Goal: Find specific page/section: Find specific page/section

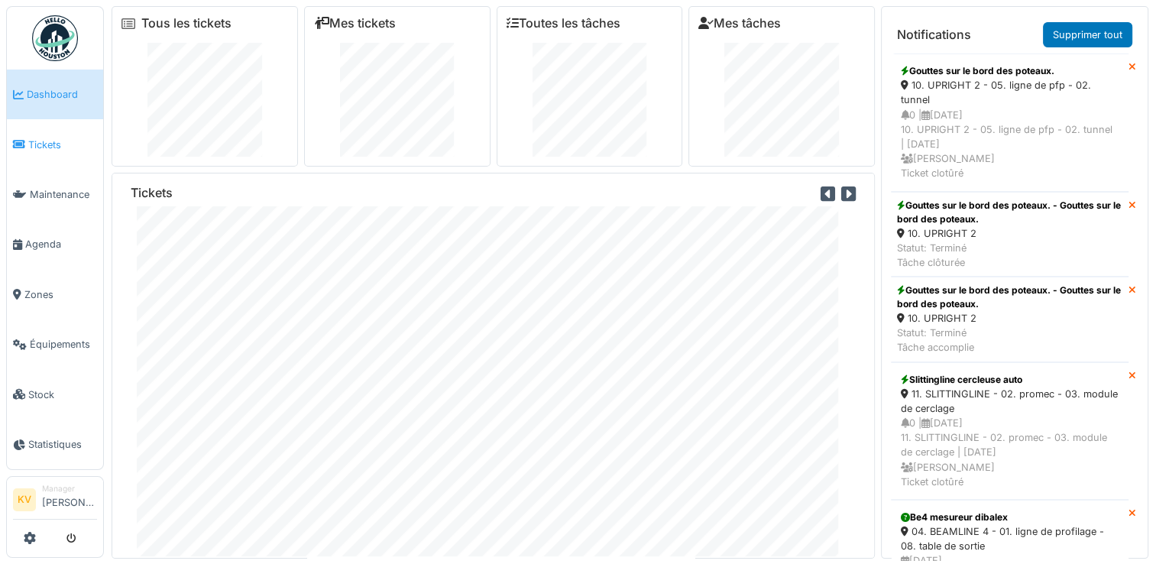
click at [58, 145] on span "Tickets" at bounding box center [62, 145] width 69 height 15
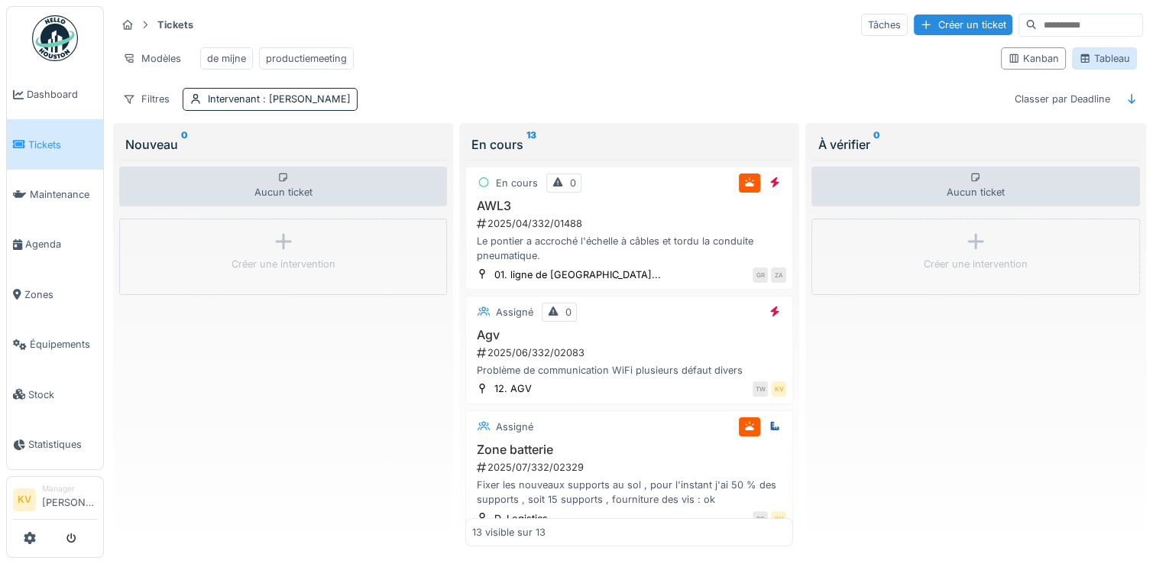
click at [1091, 64] on div "Tableau" at bounding box center [1104, 58] width 51 height 15
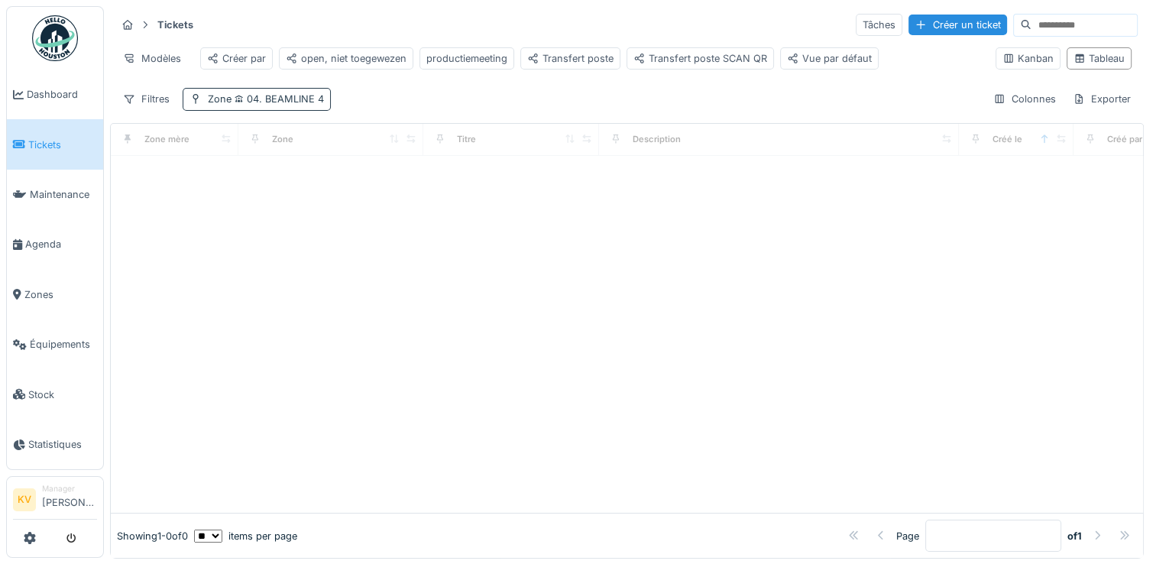
click at [278, 105] on span "04. BEAMLINE 4" at bounding box center [277, 98] width 92 height 11
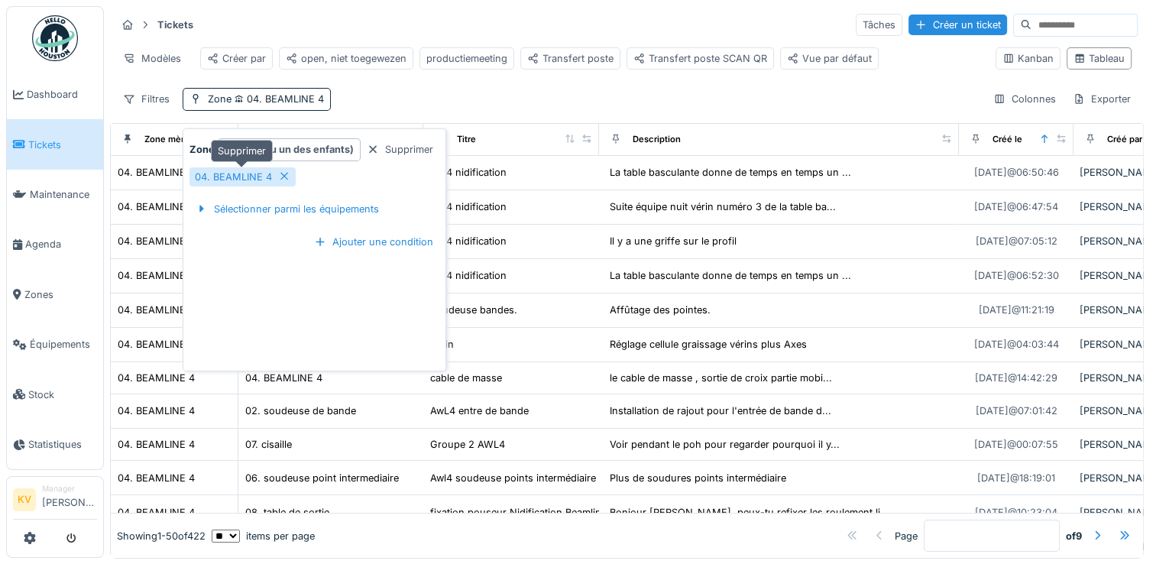
click at [285, 176] on icon at bounding box center [284, 176] width 12 height 10
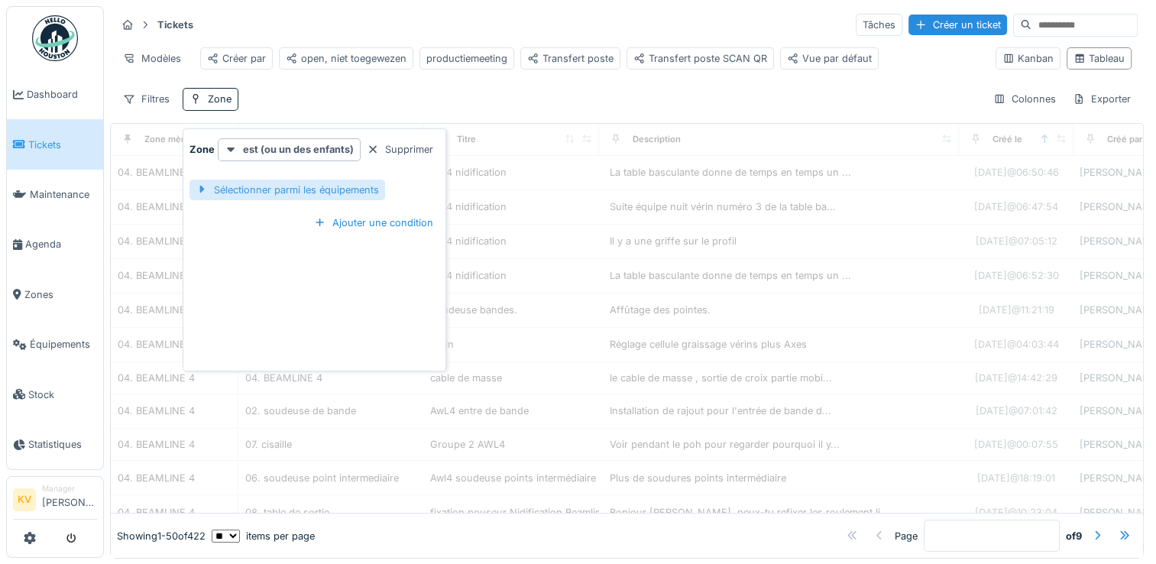
click at [257, 191] on div "Sélectionner parmi les équipements" at bounding box center [287, 190] width 196 height 21
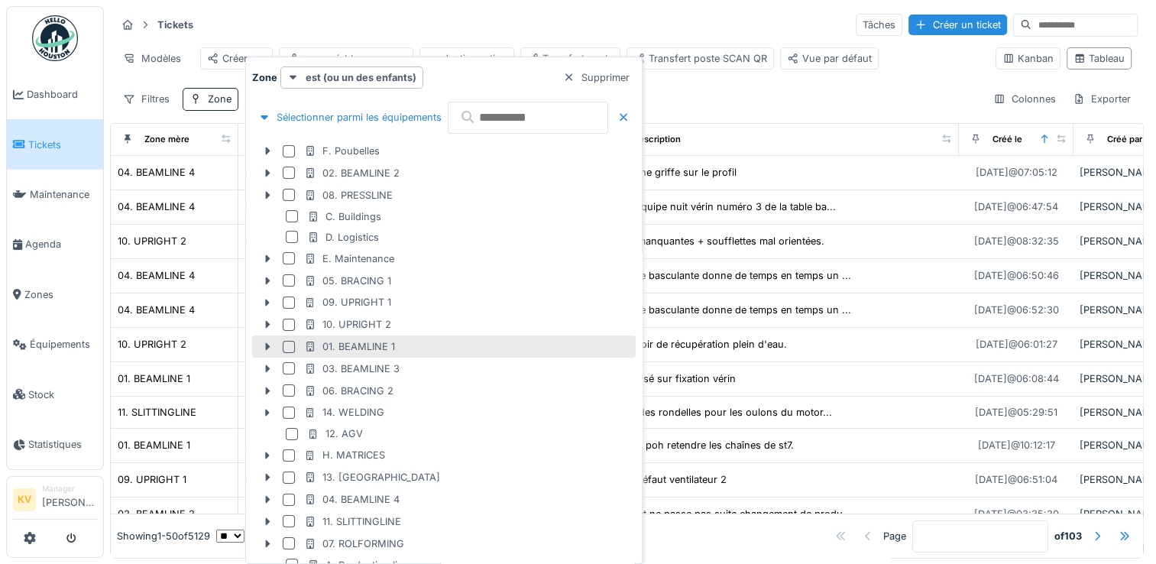
click at [288, 347] on div at bounding box center [289, 347] width 12 height 12
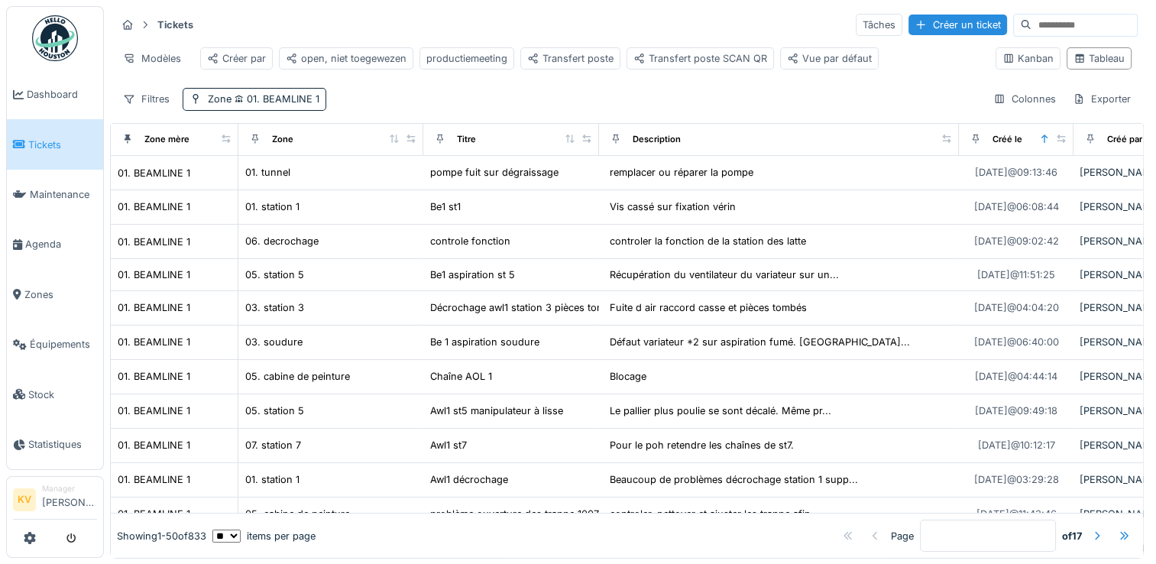
click at [663, 34] on div "Tickets Tâches Créer un ticket" at bounding box center [626, 24] width 1021 height 25
click at [295, 105] on span "01. BEAMLINE 1" at bounding box center [275, 98] width 88 height 11
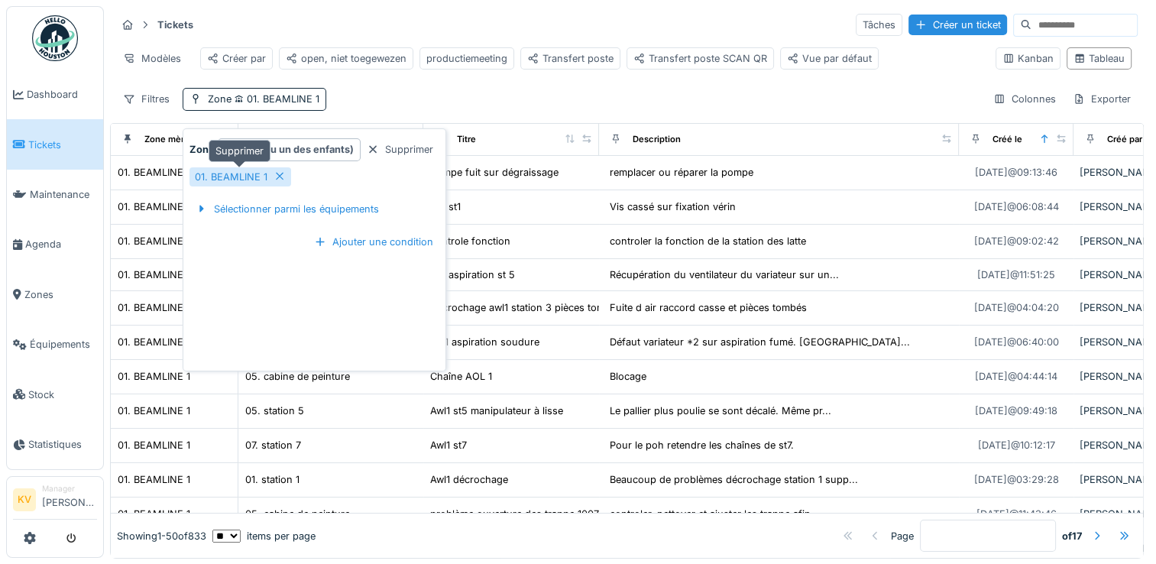
click at [278, 176] on icon at bounding box center [280, 177] width 8 height 8
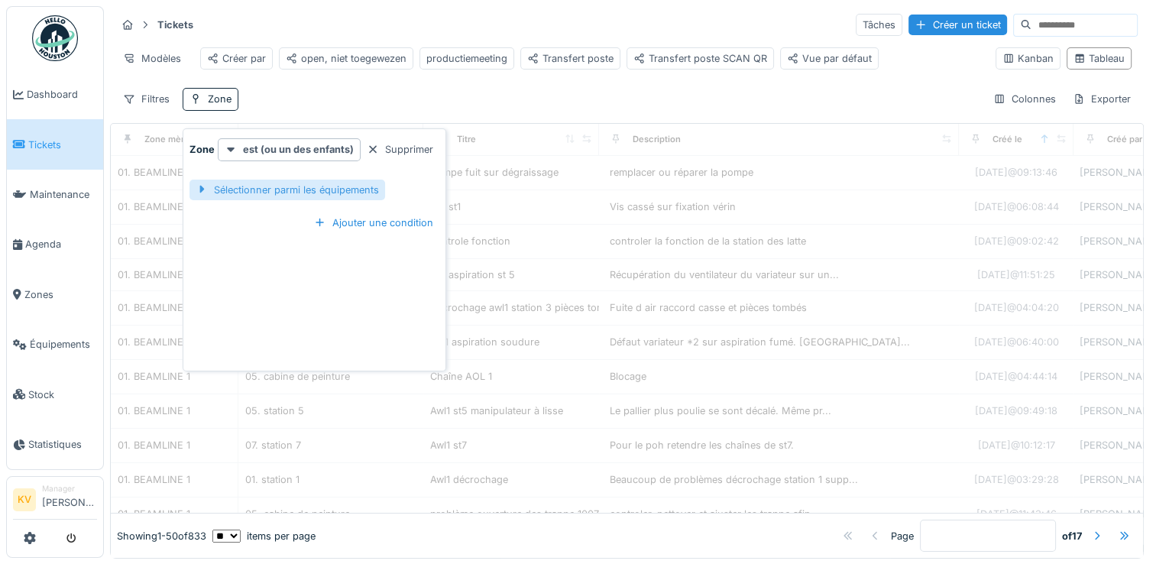
click at [258, 191] on div "Sélectionner parmi les équipements" at bounding box center [287, 190] width 196 height 21
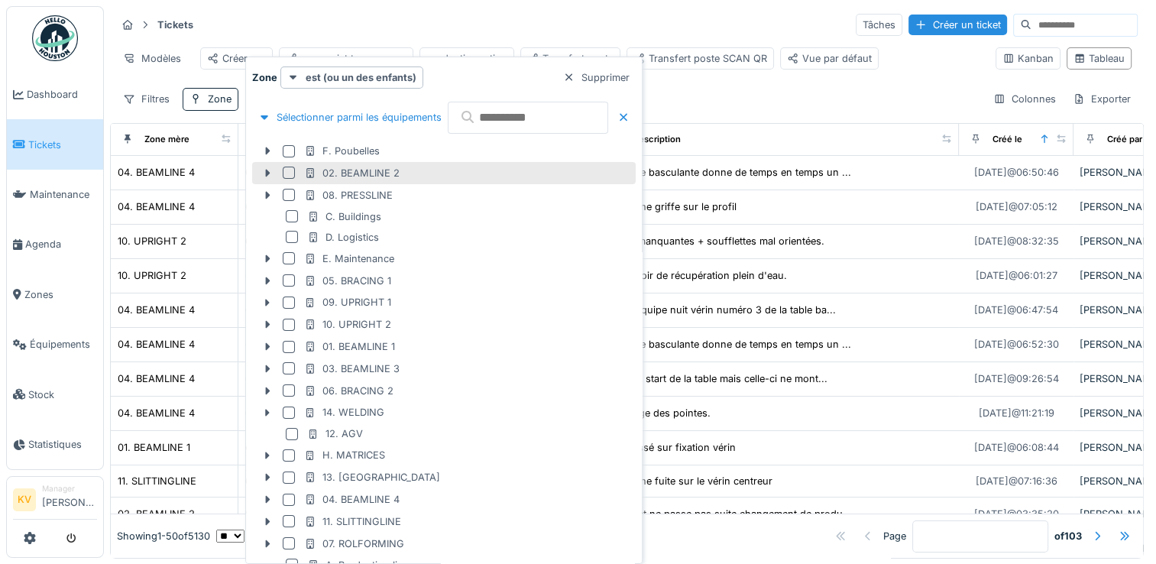
click at [290, 173] on div at bounding box center [289, 173] width 12 height 12
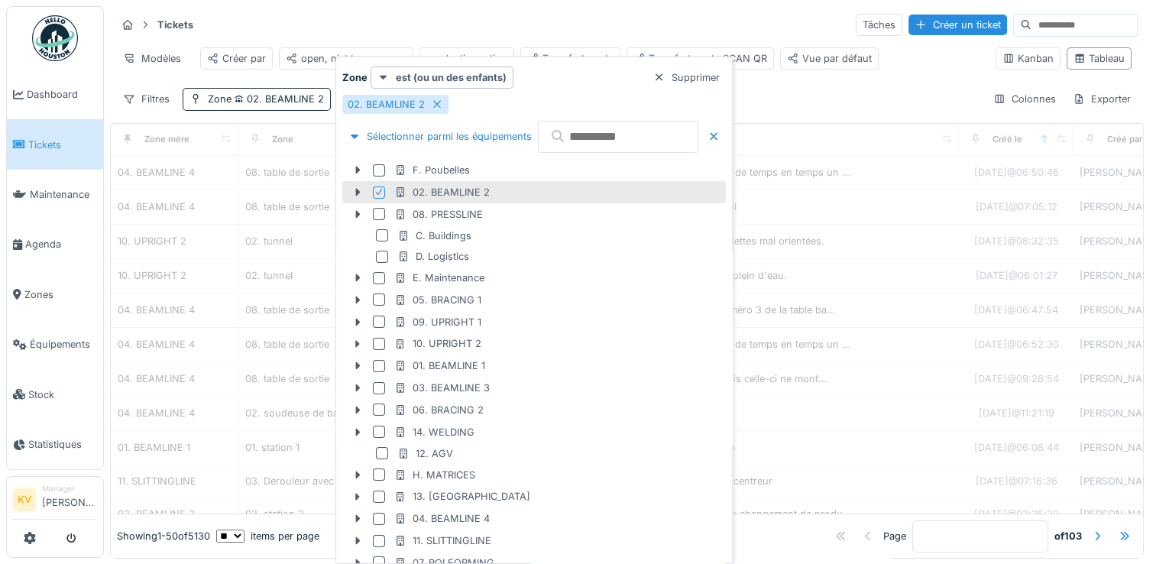
click at [555, 20] on div "Tickets Tâches Créer un ticket" at bounding box center [626, 24] width 1021 height 25
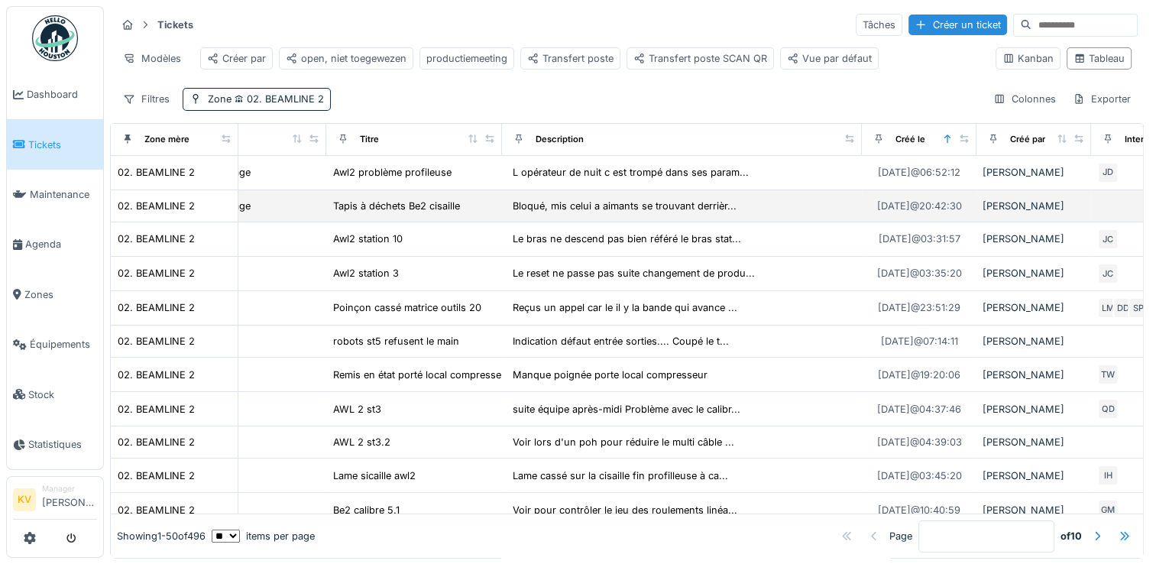
scroll to position [0, 73]
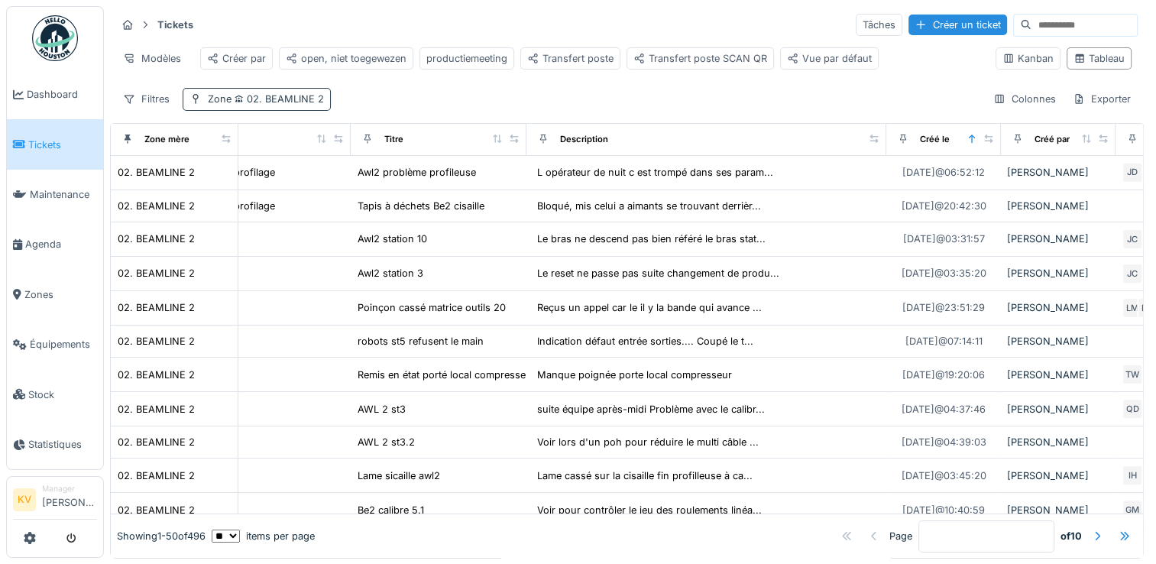
click at [302, 105] on span "02. BEAMLINE 2" at bounding box center [277, 98] width 92 height 11
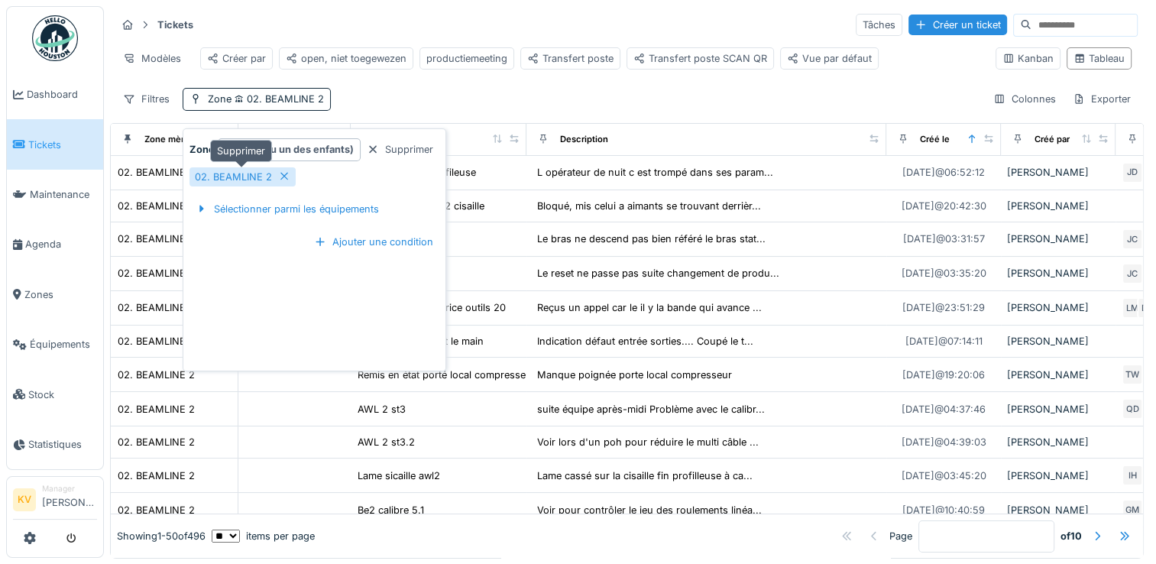
click at [278, 176] on icon at bounding box center [284, 176] width 12 height 10
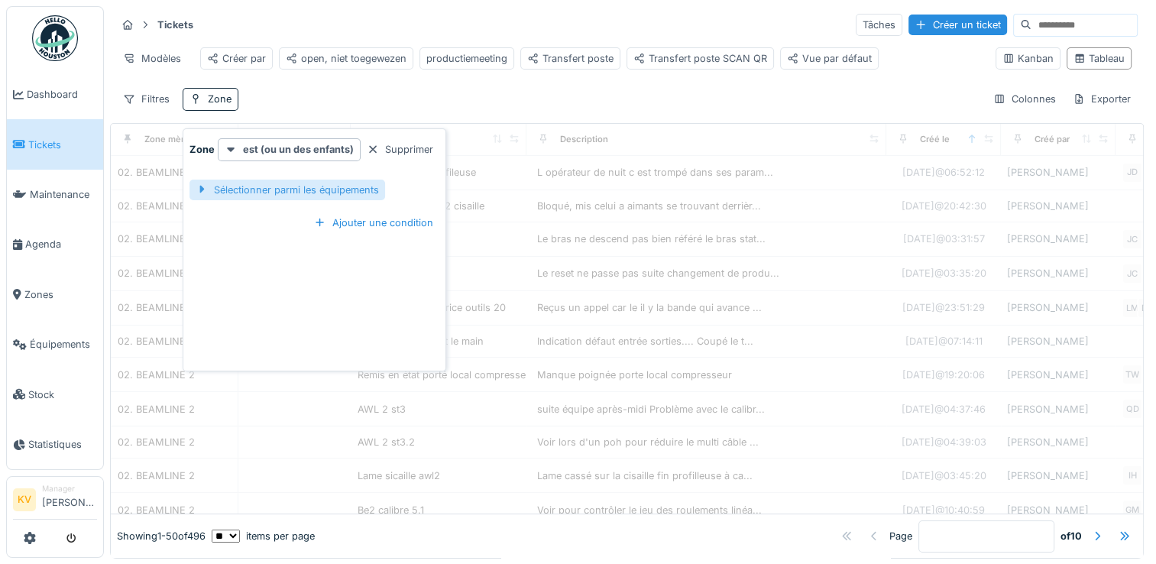
click at [278, 188] on div "Sélectionner parmi les équipements" at bounding box center [287, 190] width 196 height 21
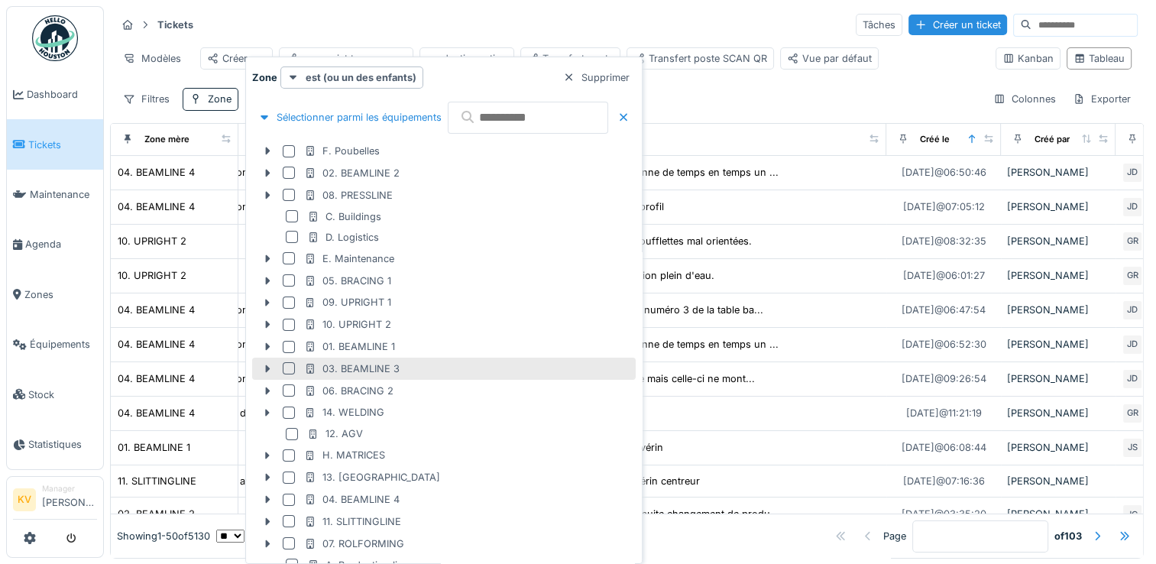
click at [288, 364] on div at bounding box center [289, 368] width 12 height 12
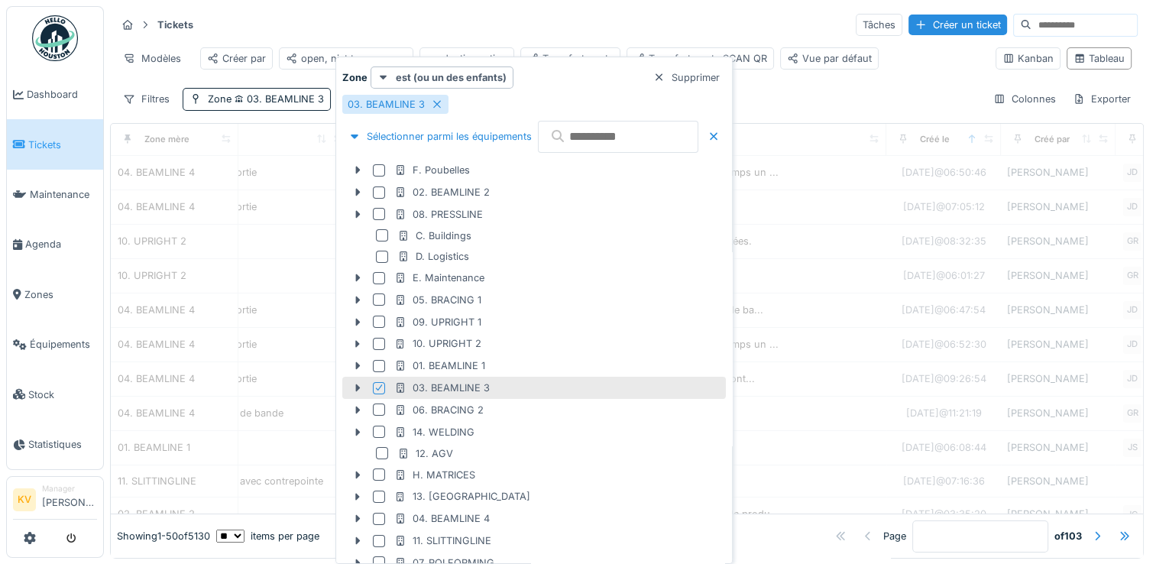
click at [551, 27] on div "Tickets Tâches Créer un ticket" at bounding box center [626, 24] width 1021 height 25
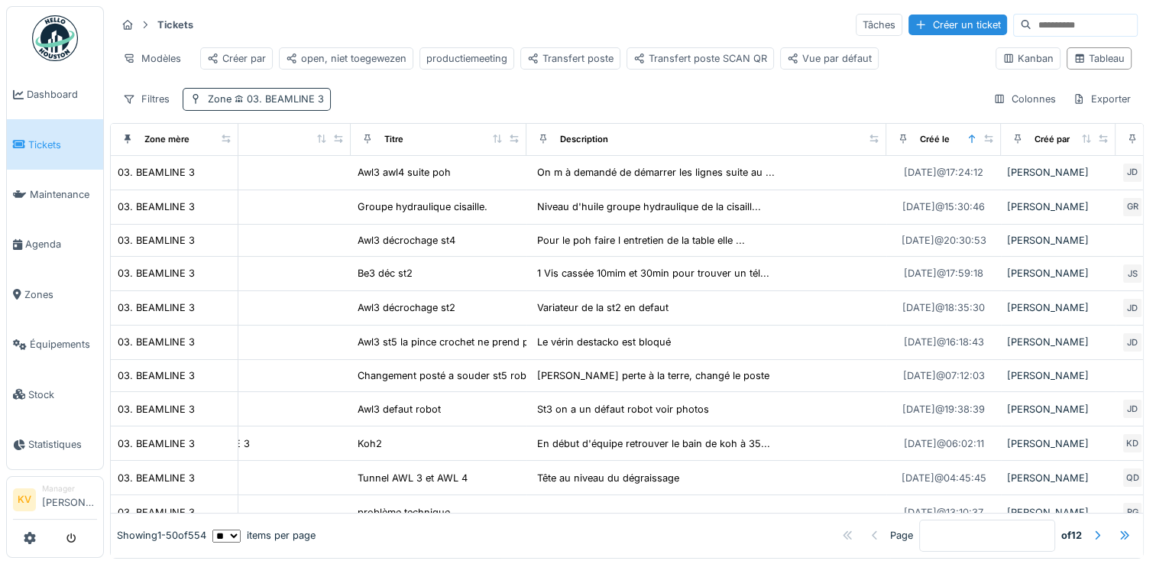
click at [266, 105] on span "03. BEAMLINE 3" at bounding box center [277, 98] width 92 height 11
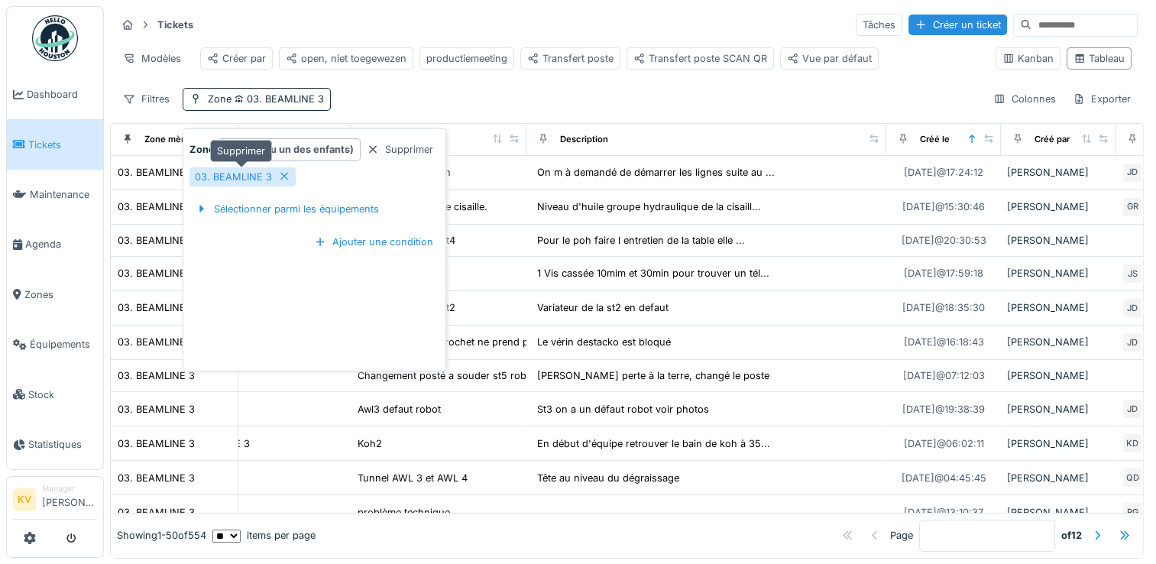
click at [286, 170] on div at bounding box center [284, 177] width 12 height 15
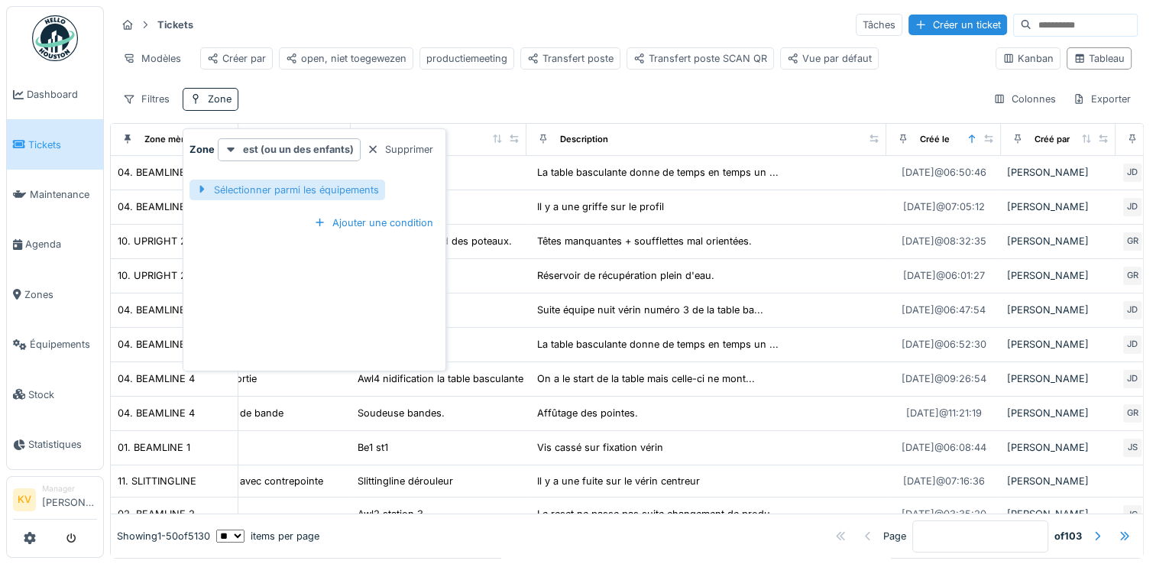
click at [281, 193] on div "Sélectionner parmi les équipements" at bounding box center [287, 190] width 196 height 21
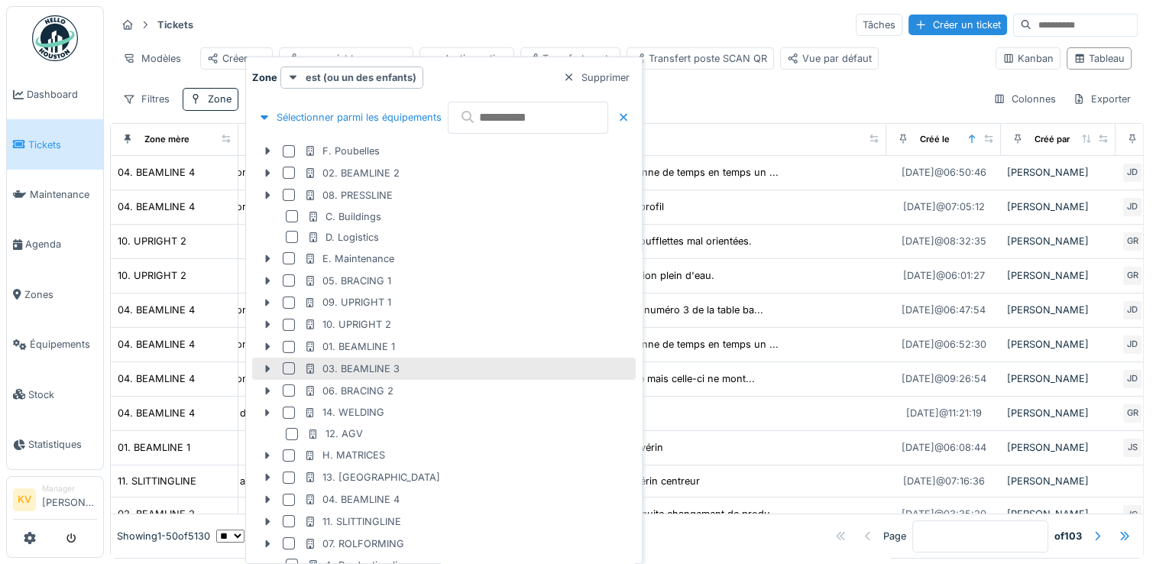
click at [289, 366] on div at bounding box center [289, 368] width 12 height 12
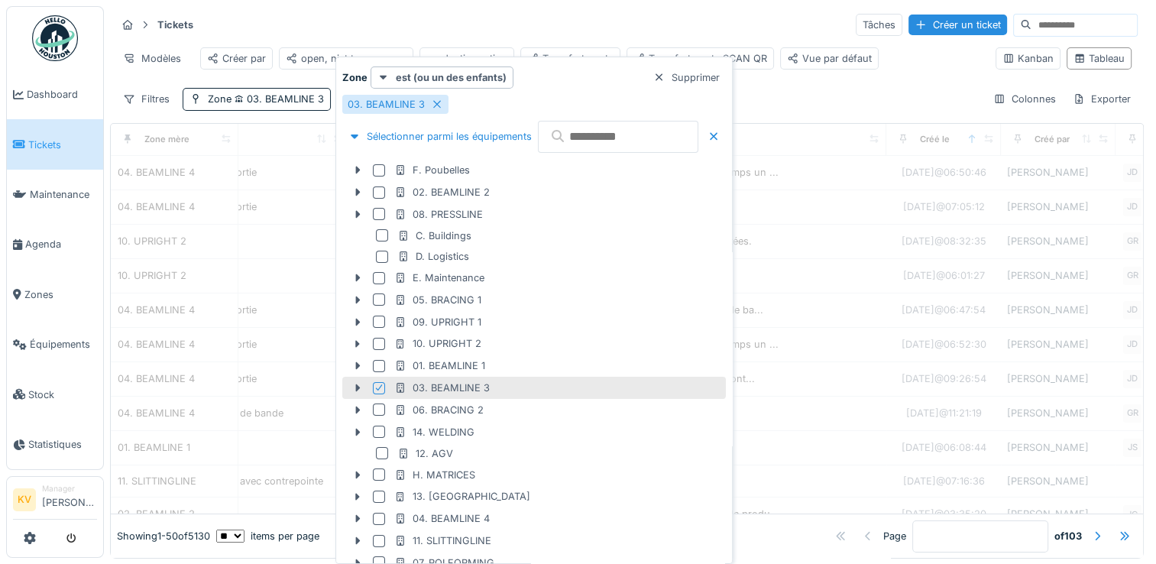
click at [543, 11] on div "Tickets Tâches Créer un ticket Modèles Créer par open, niet toegewezen producti…" at bounding box center [627, 61] width 1034 height 111
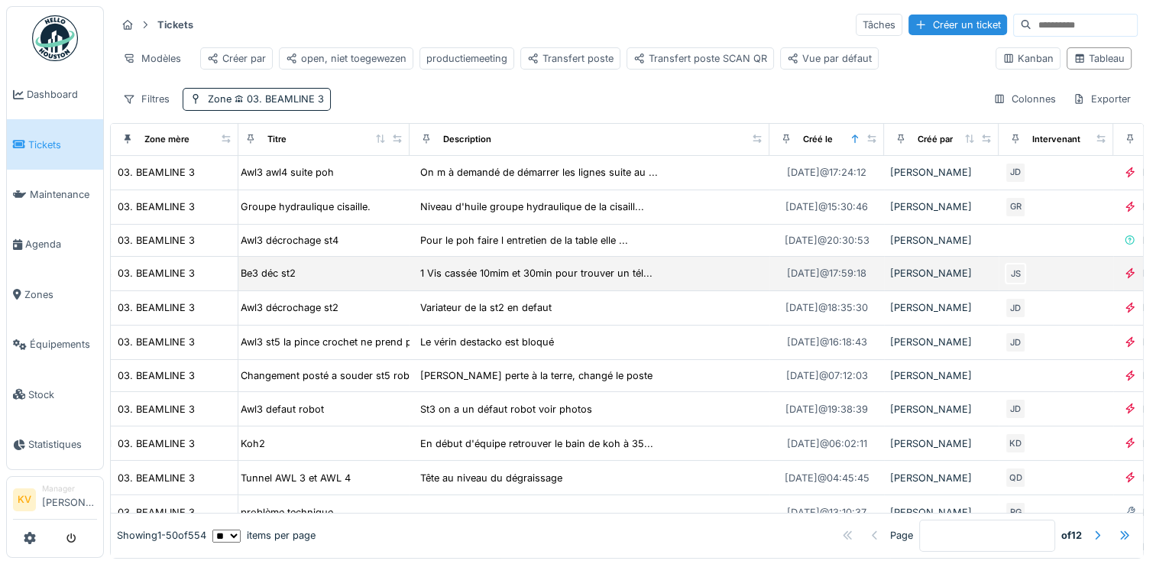
scroll to position [0, 192]
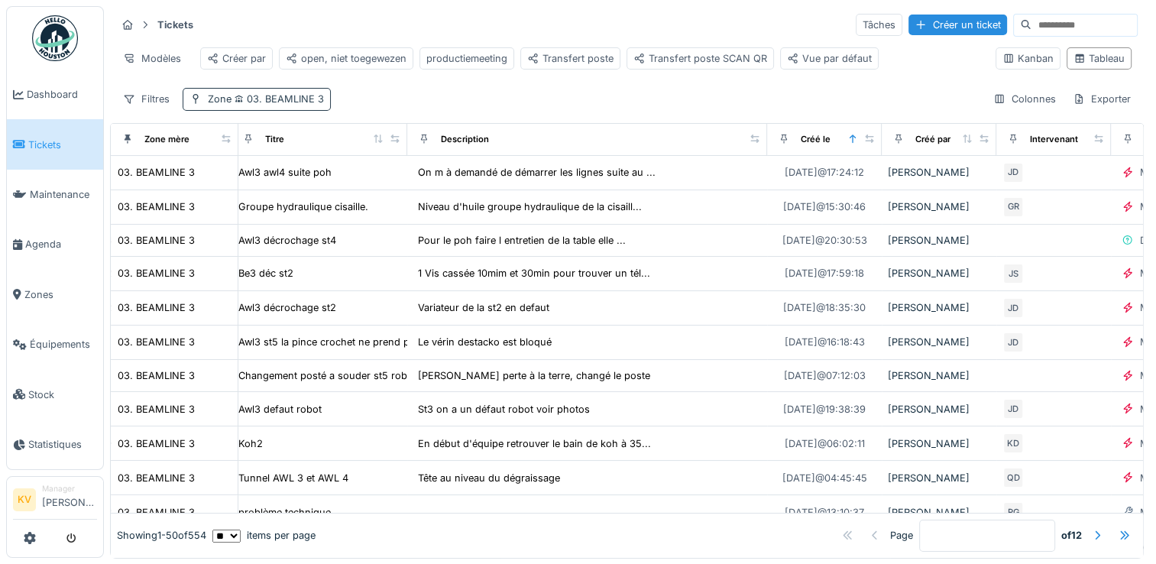
click at [268, 105] on span "03. BEAMLINE 3" at bounding box center [277, 98] width 92 height 11
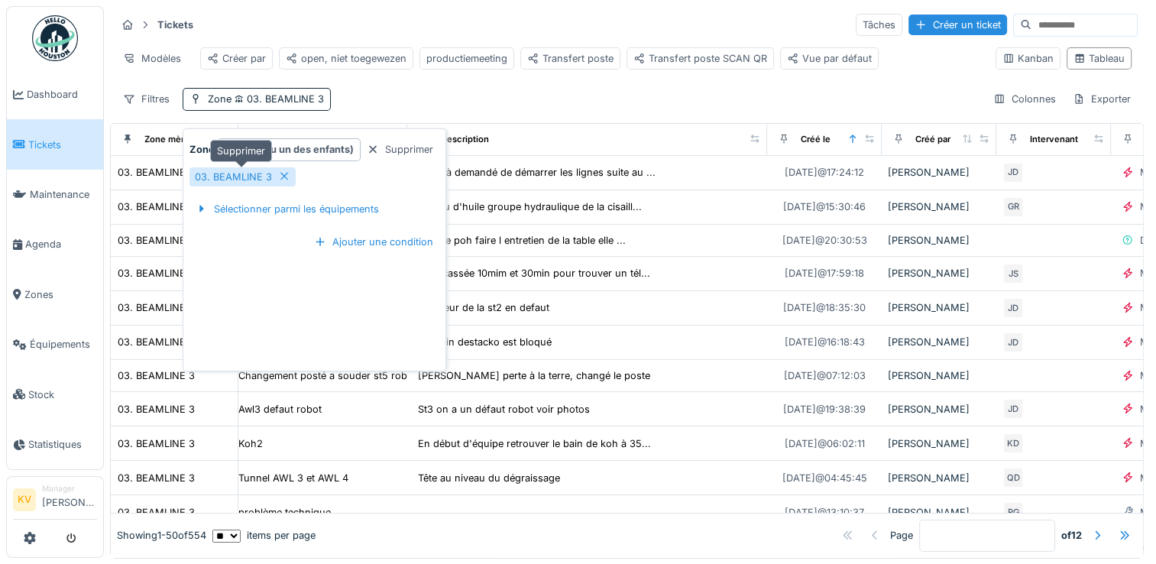
click at [286, 176] on icon at bounding box center [284, 176] width 12 height 10
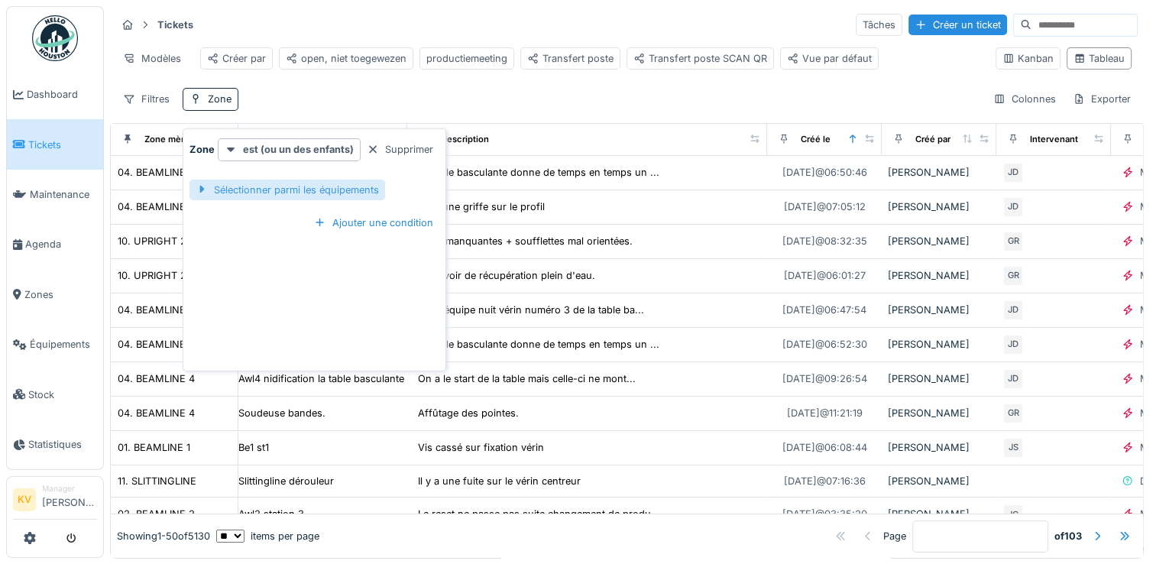
click at [280, 192] on div "Sélectionner parmi les équipements" at bounding box center [287, 190] width 196 height 21
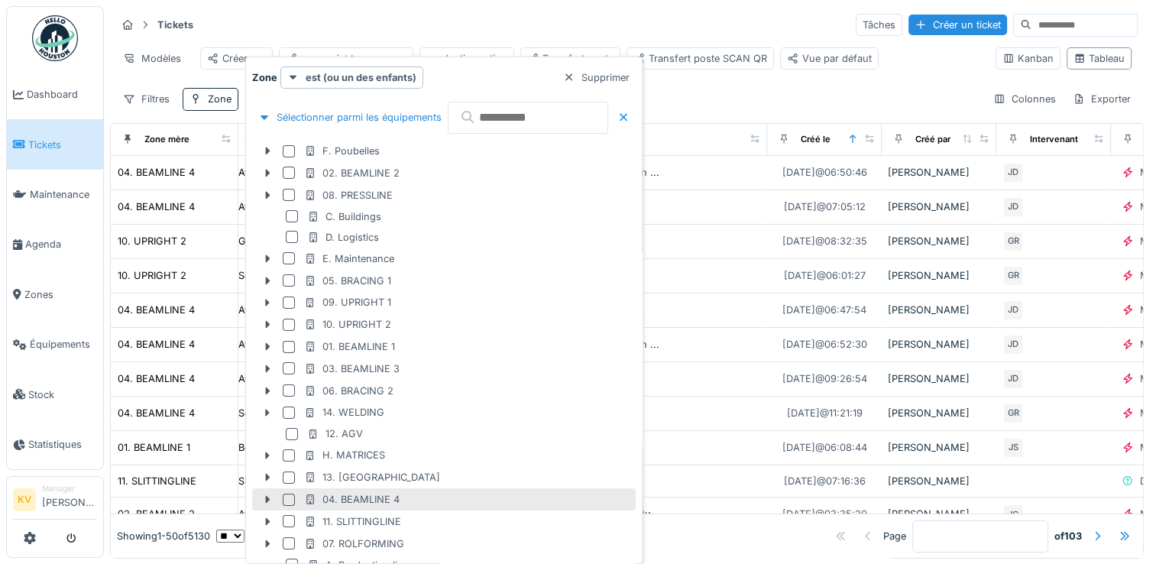
click at [287, 499] on div at bounding box center [289, 499] width 12 height 12
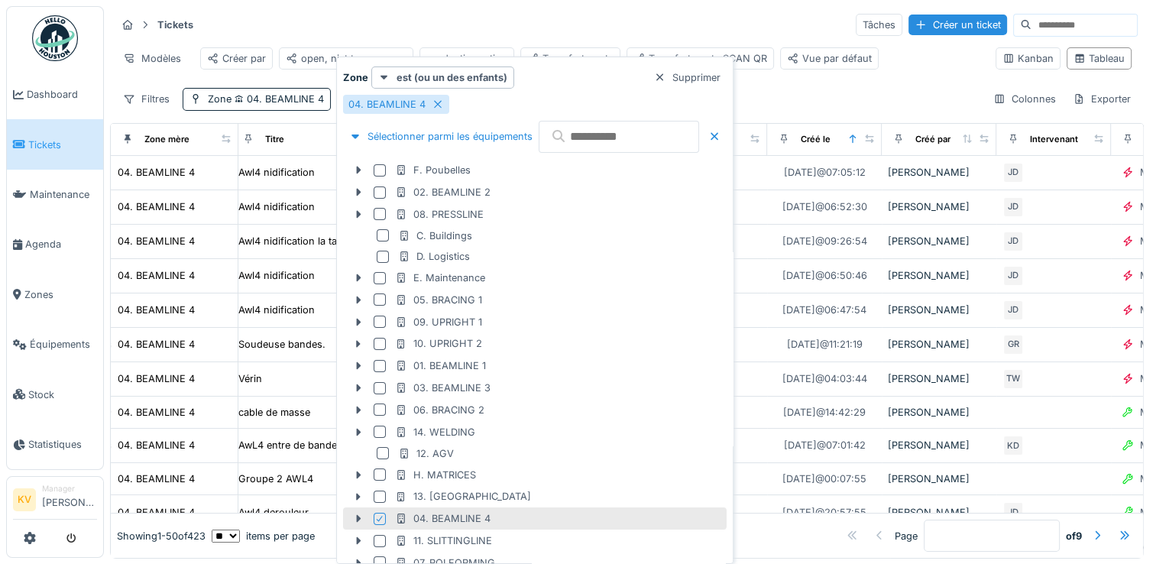
click at [562, 28] on div "Tickets Tâches Créer un ticket" at bounding box center [626, 24] width 1021 height 25
